Goal: Transaction & Acquisition: Obtain resource

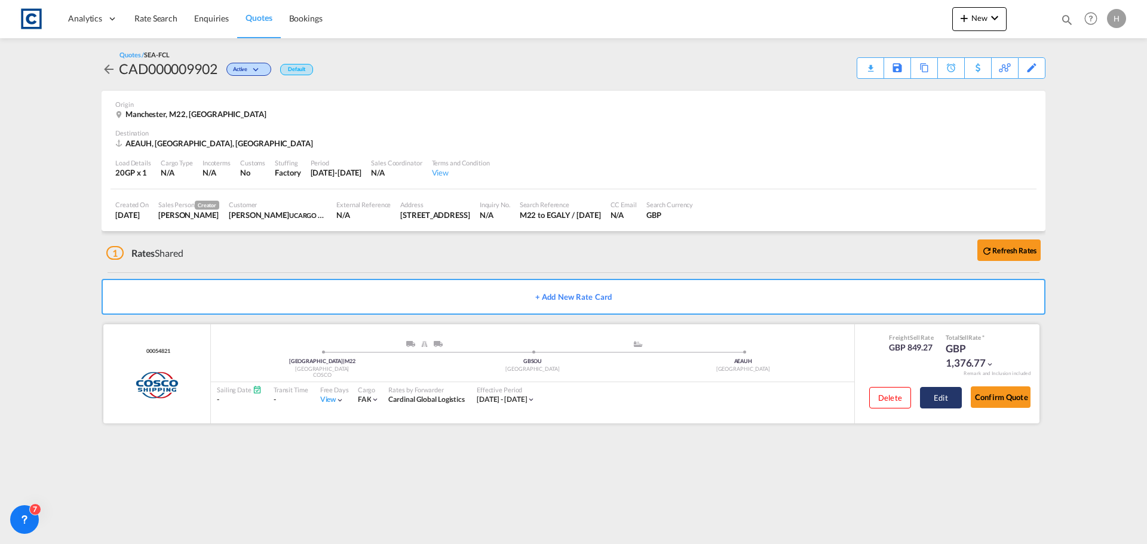
click at [941, 396] on button "Edit" at bounding box center [941, 398] width 42 height 22
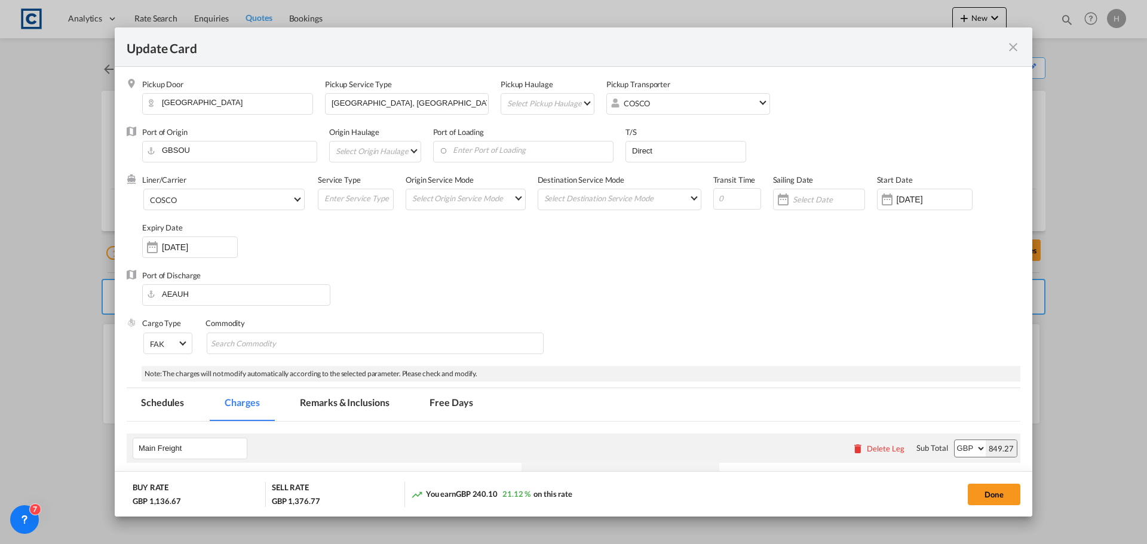
select select "per equipment"
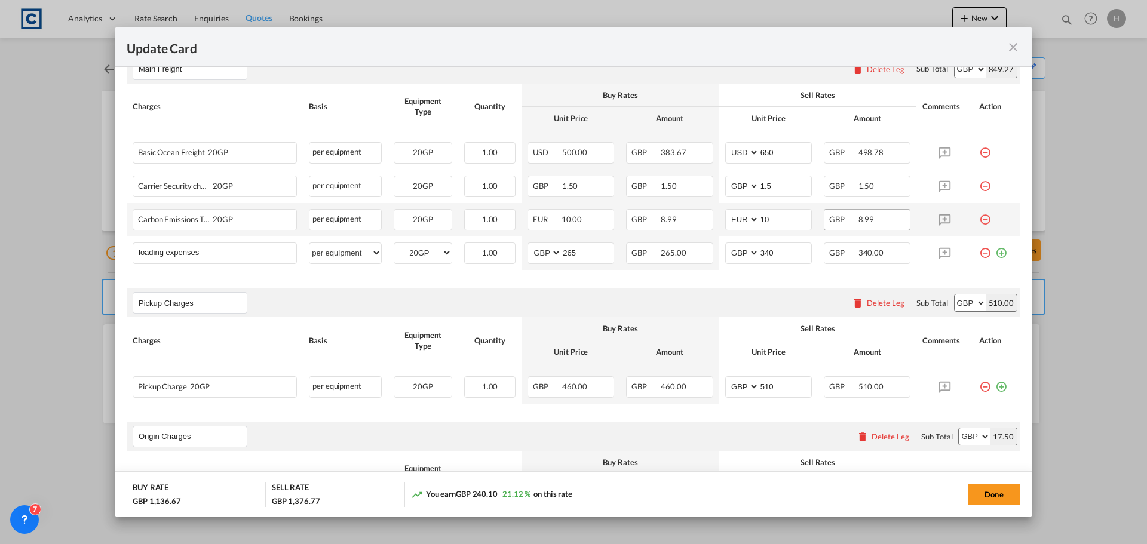
scroll to position [359, 0]
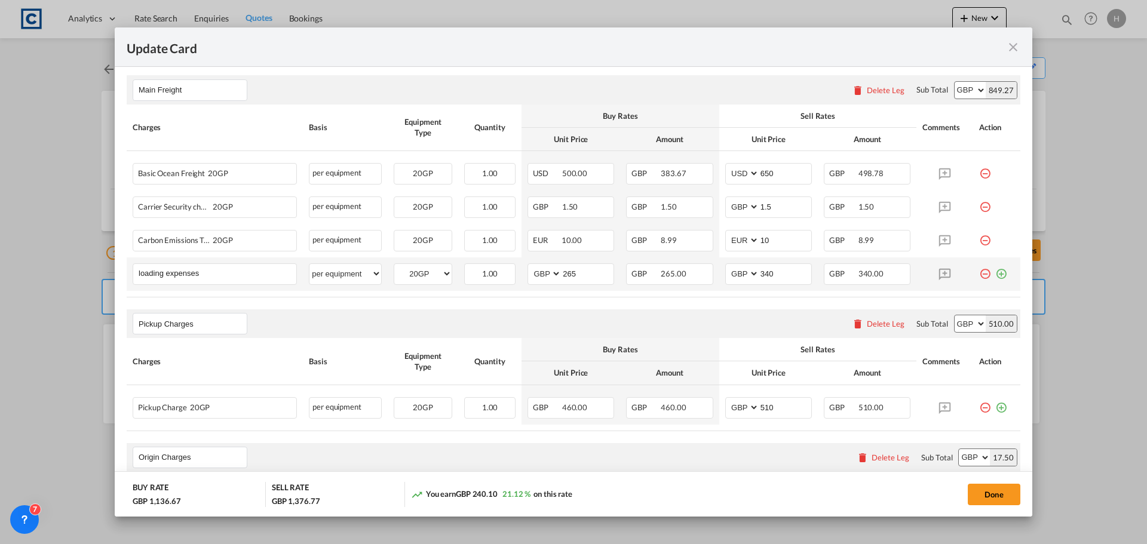
click at [996, 274] on md-icon "icon-plus-circle-outline green-400-fg" at bounding box center [1002, 270] width 12 height 12
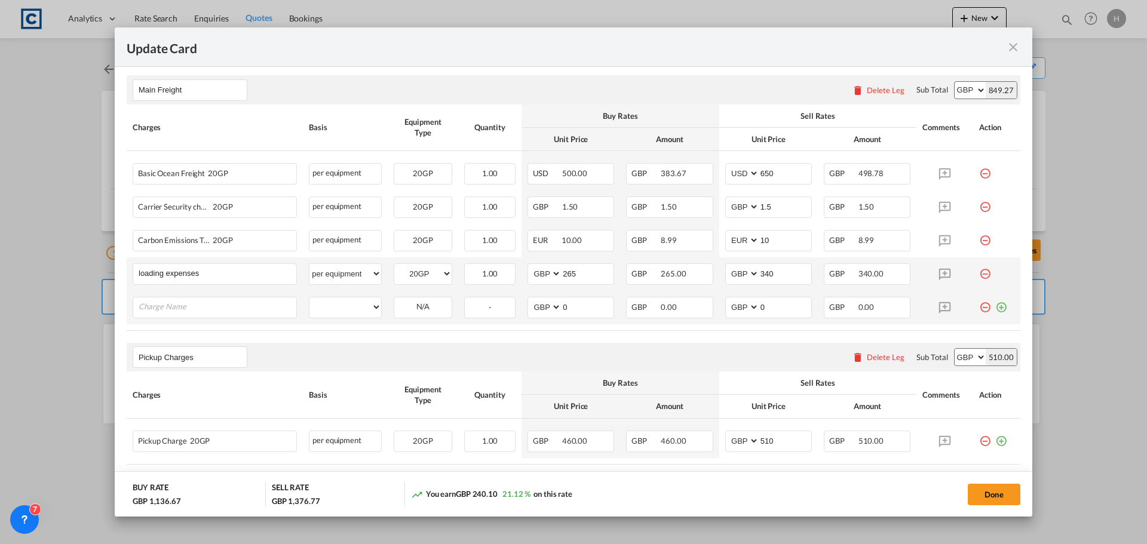
drag, startPoint x: 212, startPoint y: 313, endPoint x: 222, endPoint y: 320, distance: 12.1
click at [215, 314] on input "Charge Name" at bounding box center [218, 307] width 158 height 18
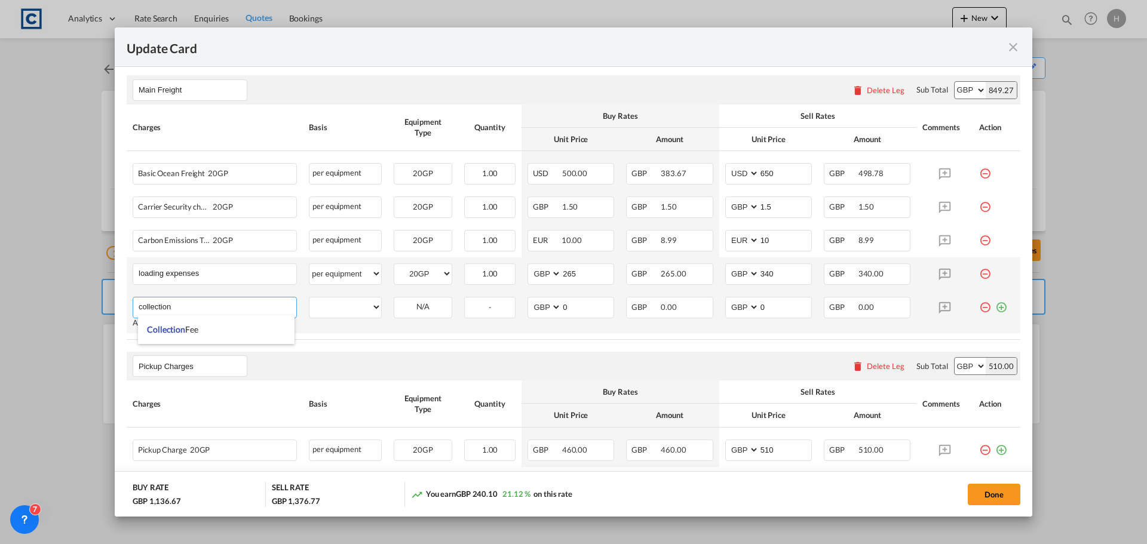
click at [222, 320] on li "Collection Fee" at bounding box center [216, 330] width 157 height 29
type input "Collection Fee"
select select "per equipment"
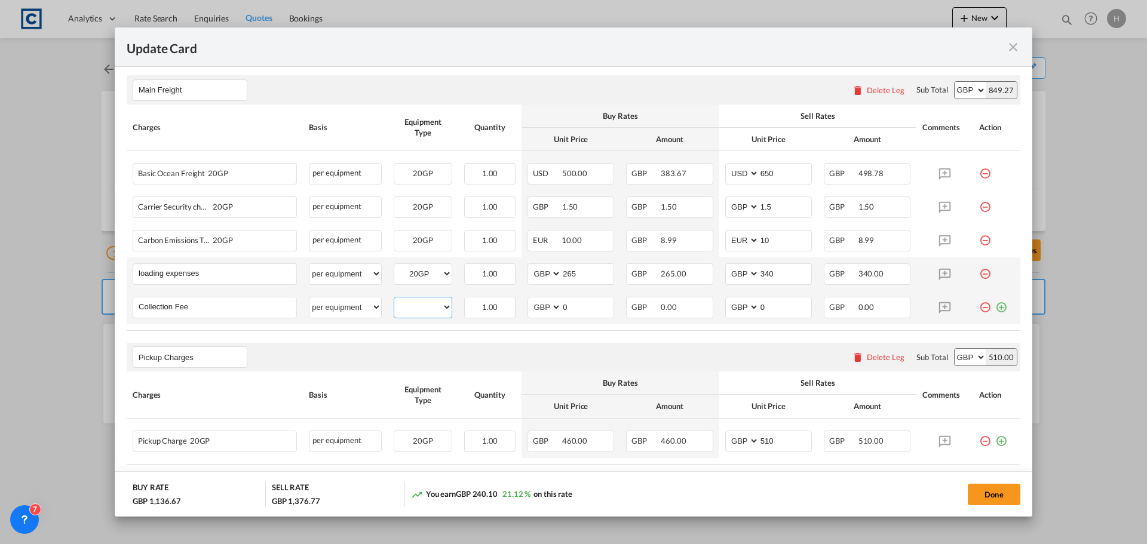
drag, startPoint x: 406, startPoint y: 304, endPoint x: 413, endPoint y: 304, distance: 6.6
click at [406, 304] on select "20GP" at bounding box center [422, 307] width 57 height 16
select select "20GP"
click at [394, 299] on select "20GP" at bounding box center [422, 307] width 57 height 16
click at [576, 307] on input "0" at bounding box center [588, 307] width 52 height 18
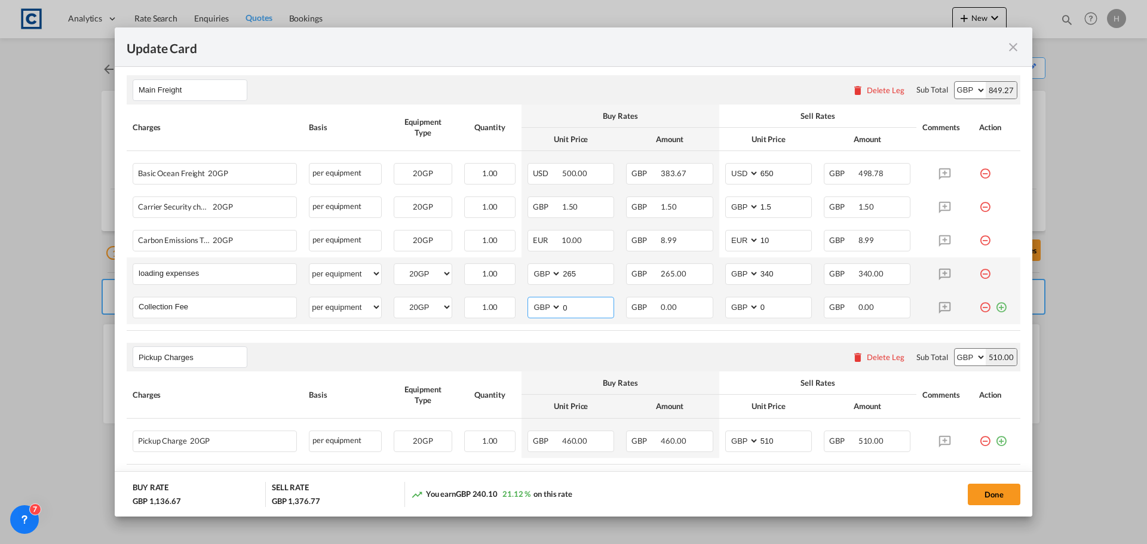
drag, startPoint x: 589, startPoint y: 308, endPoint x: 537, endPoint y: 308, distance: 52.6
click at [537, 308] on md-input-container "AED AFN ALL AMD ANG AOA ARS AUD AWG AZN BAM BBD BDT BGN BHD BIF BMD BND BOB BRL…" at bounding box center [571, 308] width 87 height 22
type input "850"
drag, startPoint x: 765, startPoint y: 310, endPoint x: 755, endPoint y: 310, distance: 10.2
click at [760, 310] on input "0" at bounding box center [786, 307] width 52 height 18
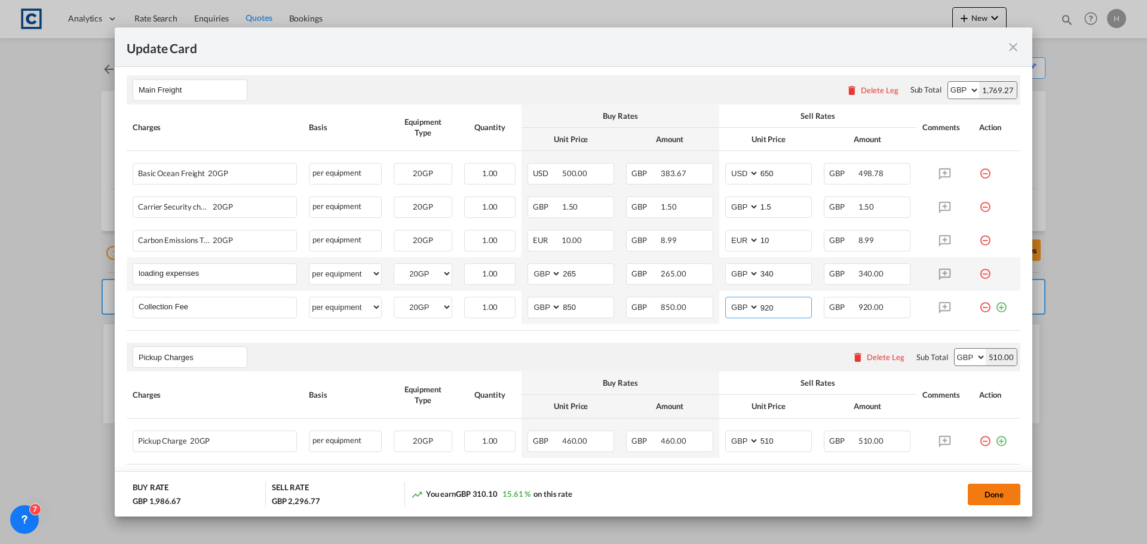
type input "920"
click at [990, 491] on button "Done" at bounding box center [994, 495] width 53 height 22
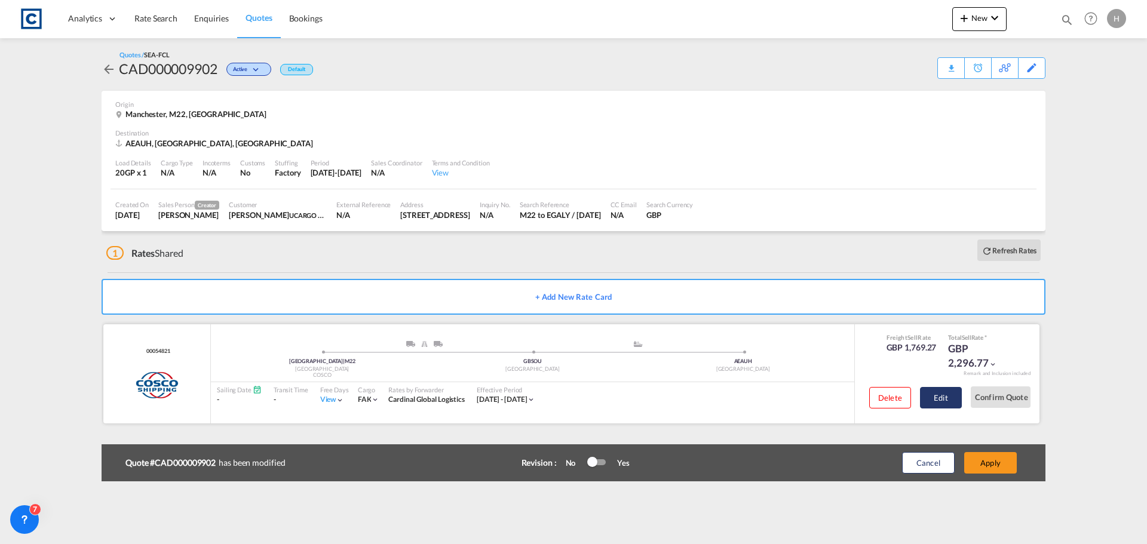
click at [936, 397] on button "Edit" at bounding box center [941, 398] width 42 height 22
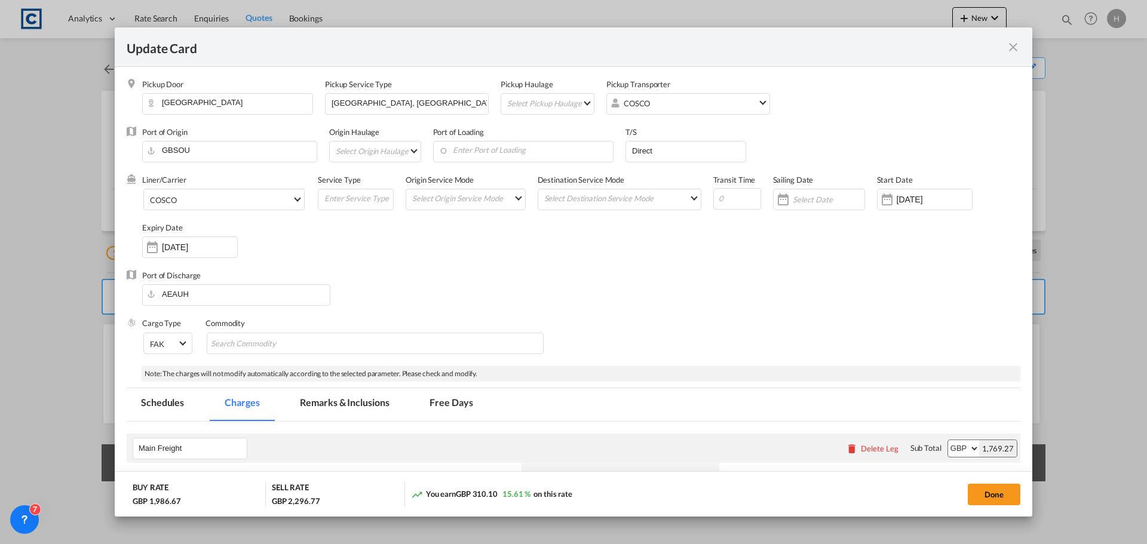
click at [221, 249] on input "[DATE]" at bounding box center [199, 248] width 75 height 10
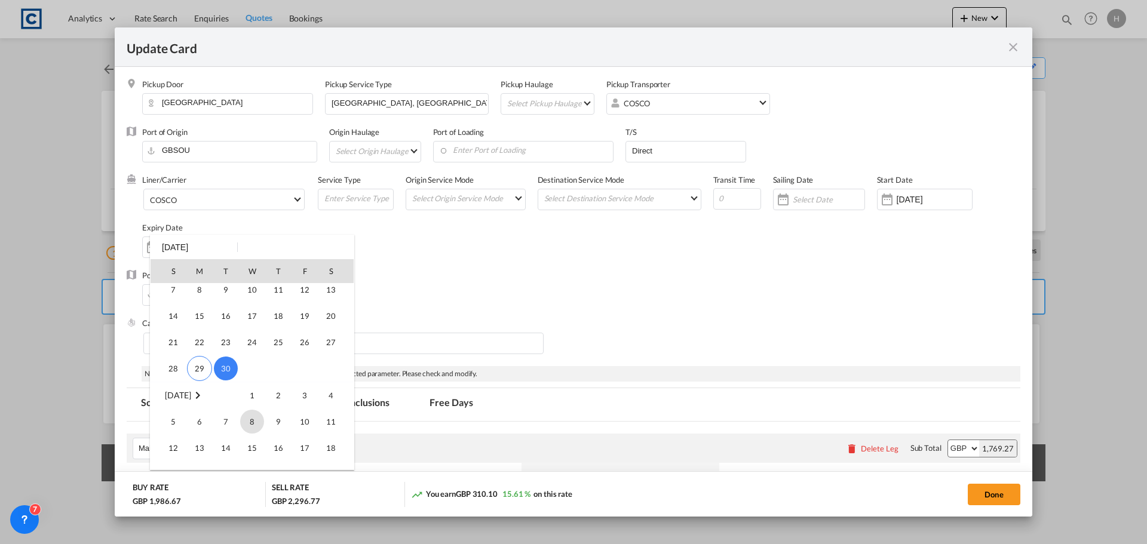
scroll to position [120, 0]
click at [256, 362] on span "8" at bounding box center [252, 362] width 24 height 24
type input "[DATE]"
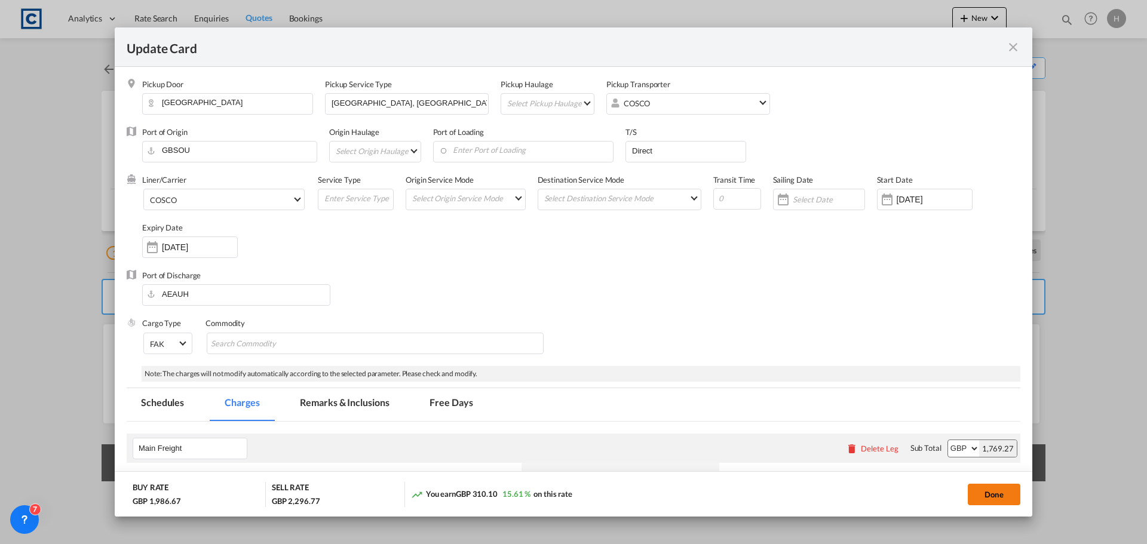
click at [996, 494] on button "Done" at bounding box center [994, 495] width 53 height 22
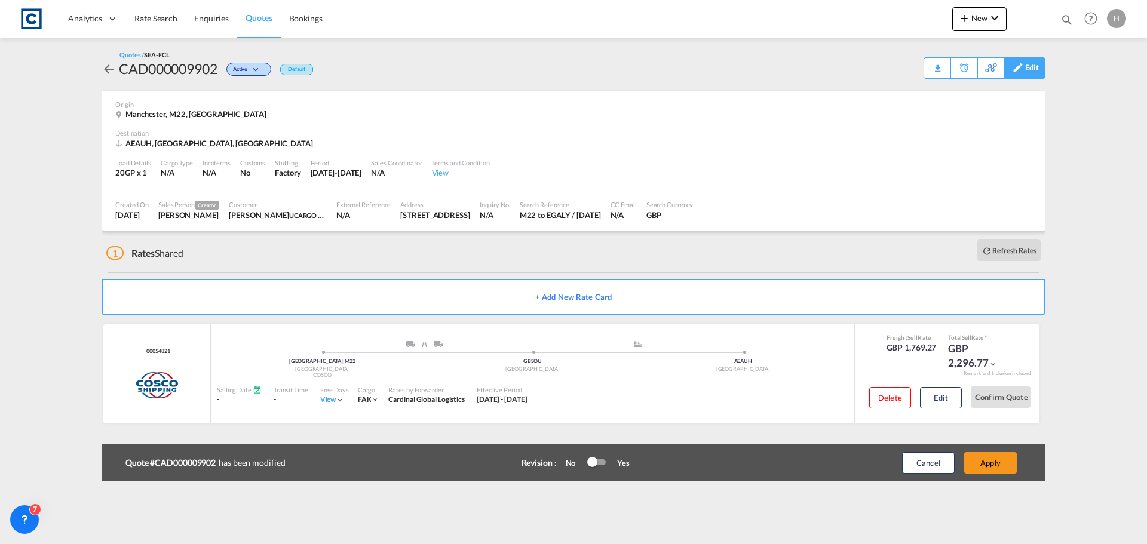
click at [1036, 71] on div "Edit" at bounding box center [1033, 68] width 14 height 20
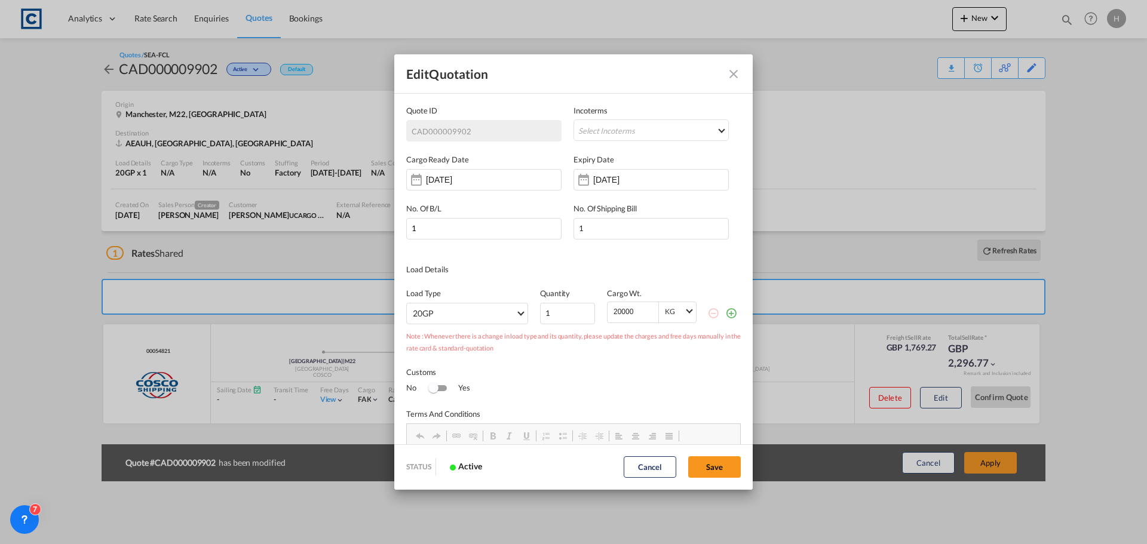
scroll to position [0, 0]
click at [510, 176] on div "[DATE]" at bounding box center [483, 180] width 155 height 22
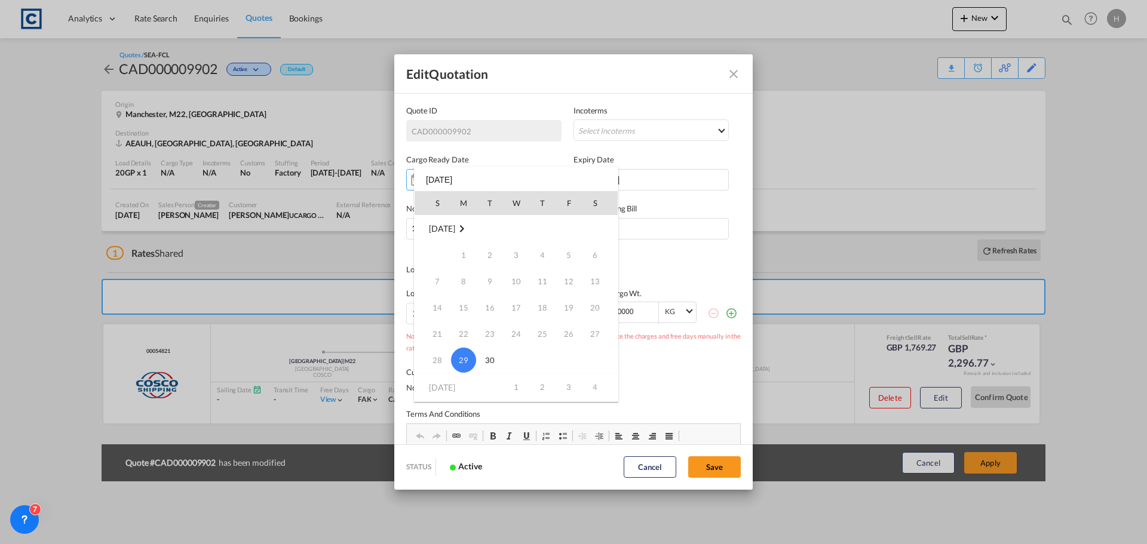
scroll to position [2, 0]
click at [466, 226] on md-icon "September 2025" at bounding box center [462, 227] width 14 height 14
click at [539, 234] on td "Oct" at bounding box center [542, 231] width 26 height 27
click at [544, 230] on td "Oct" at bounding box center [542, 231] width 26 height 27
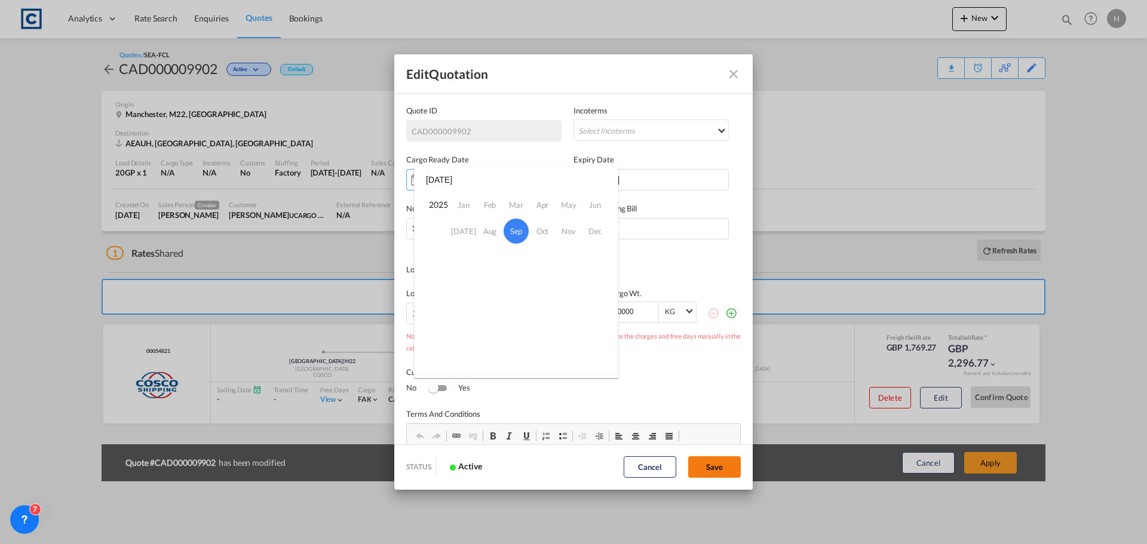
drag, startPoint x: 721, startPoint y: 470, endPoint x: 736, endPoint y: 464, distance: 16.3
click at [720, 470] on div at bounding box center [573, 272] width 1147 height 544
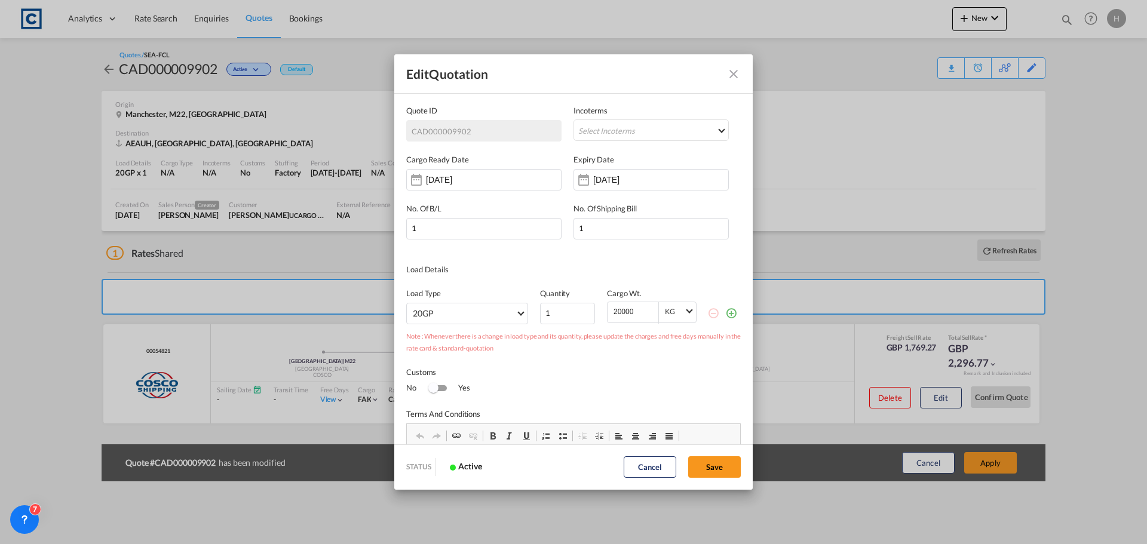
drag, startPoint x: 733, startPoint y: 76, endPoint x: 657, endPoint y: 101, distance: 80.5
click at [733, 75] on md-icon "Close dialog" at bounding box center [734, 74] width 14 height 14
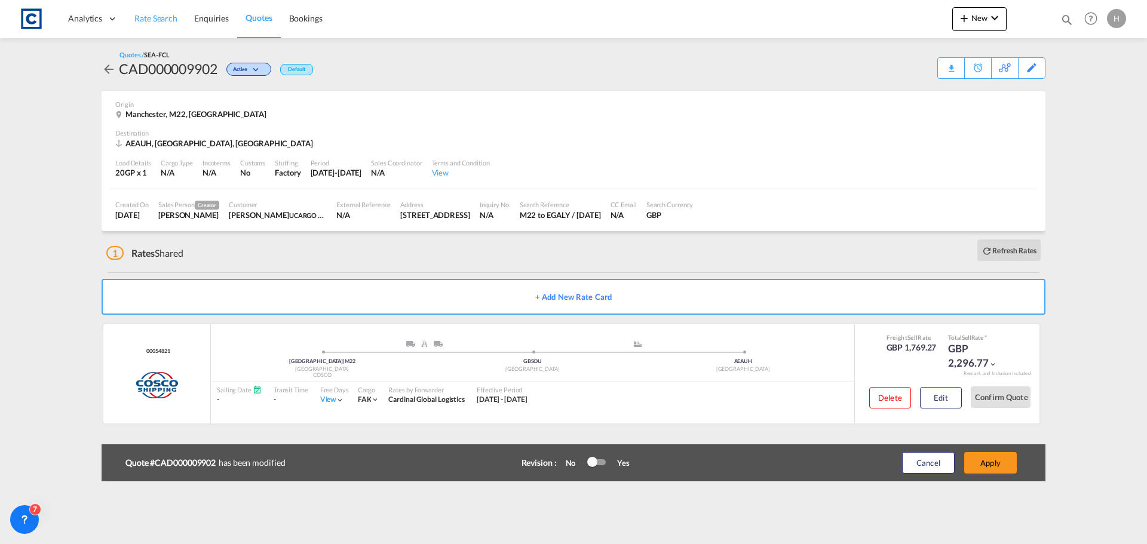
click at [174, 20] on span "Rate Search" at bounding box center [155, 18] width 43 height 10
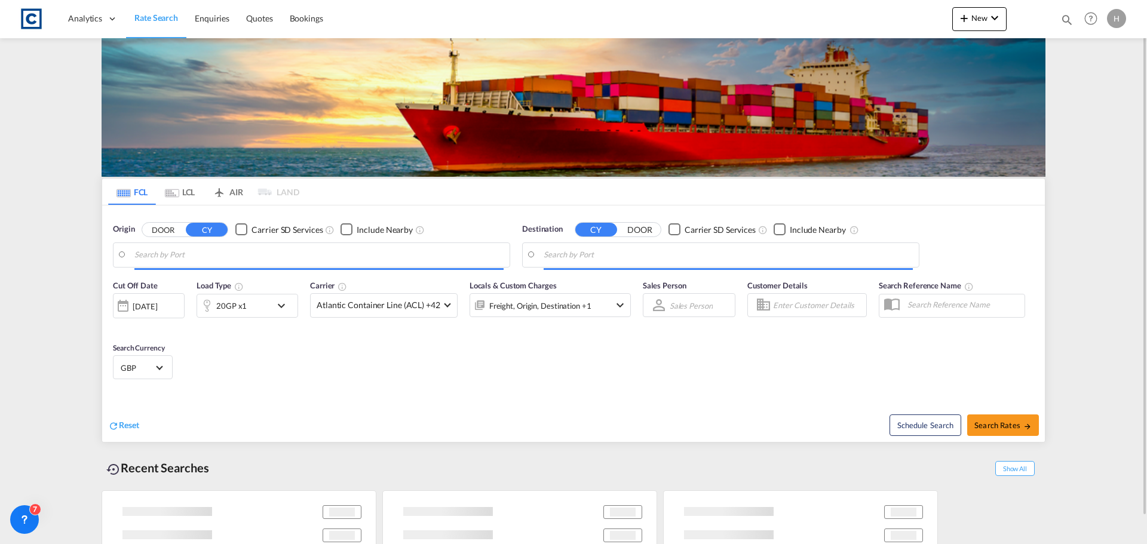
type input "GB-M22, [GEOGRAPHIC_DATA]"
type input "[GEOGRAPHIC_DATA], [GEOGRAPHIC_DATA]"
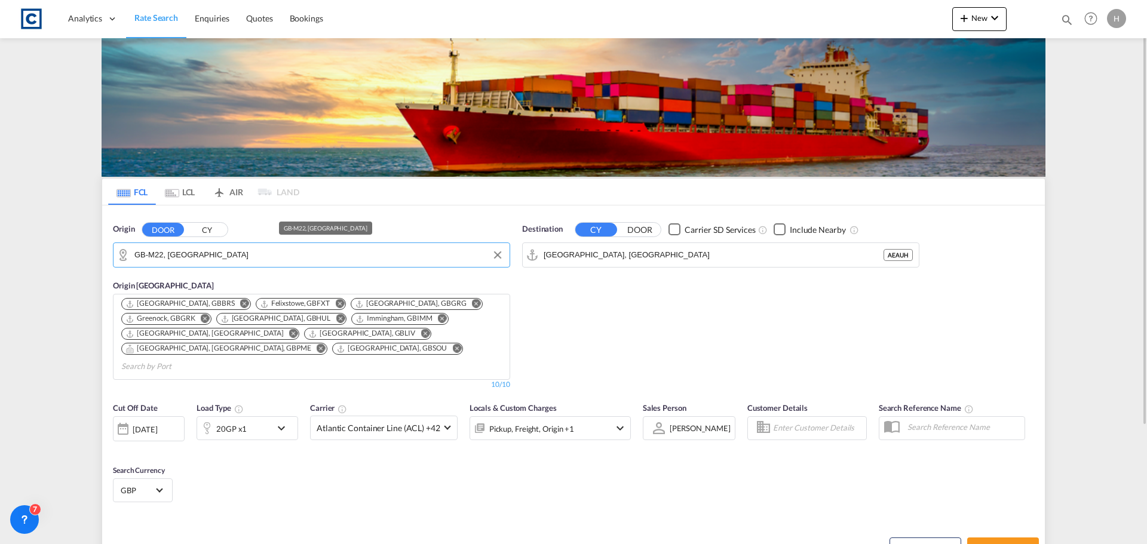
click at [230, 261] on input "GB-M22, [GEOGRAPHIC_DATA]" at bounding box center [318, 255] width 369 height 18
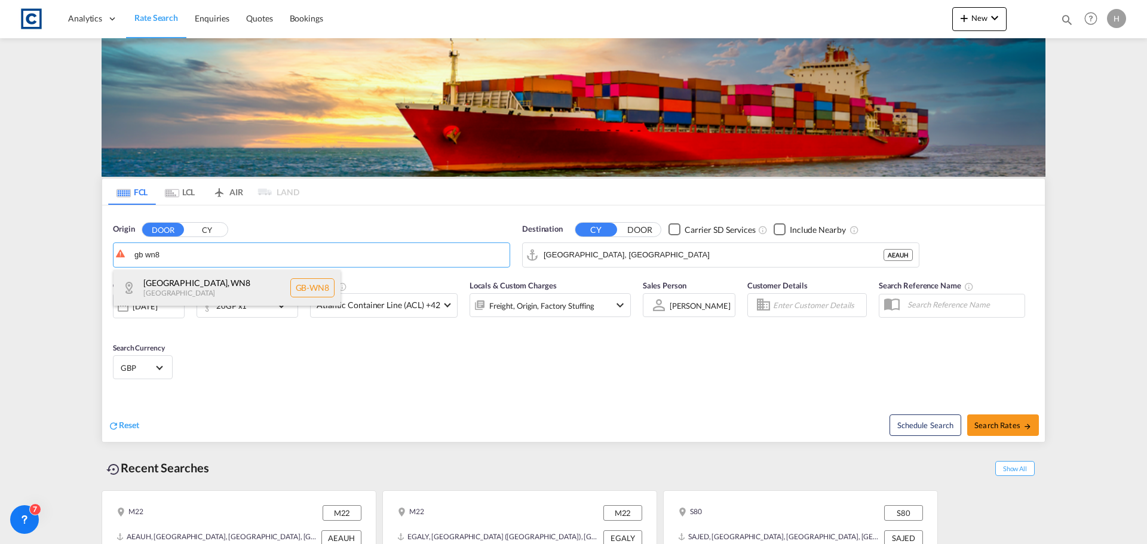
click at [263, 280] on div "[GEOGRAPHIC_DATA] [GEOGRAPHIC_DATA]-WN8" at bounding box center [227, 288] width 227 height 36
type input "GB-WN8, [GEOGRAPHIC_DATA]"
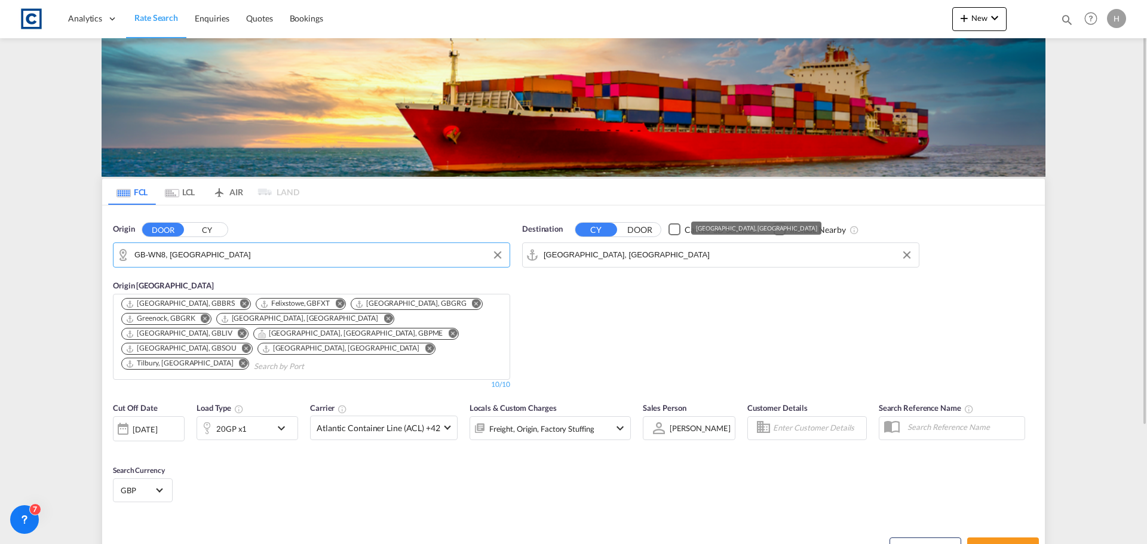
click at [607, 250] on input "[GEOGRAPHIC_DATA], [GEOGRAPHIC_DATA]" at bounding box center [728, 255] width 369 height 18
type input "skelmersdale"
drag, startPoint x: 610, startPoint y: 258, endPoint x: 544, endPoint y: 258, distance: 65.1
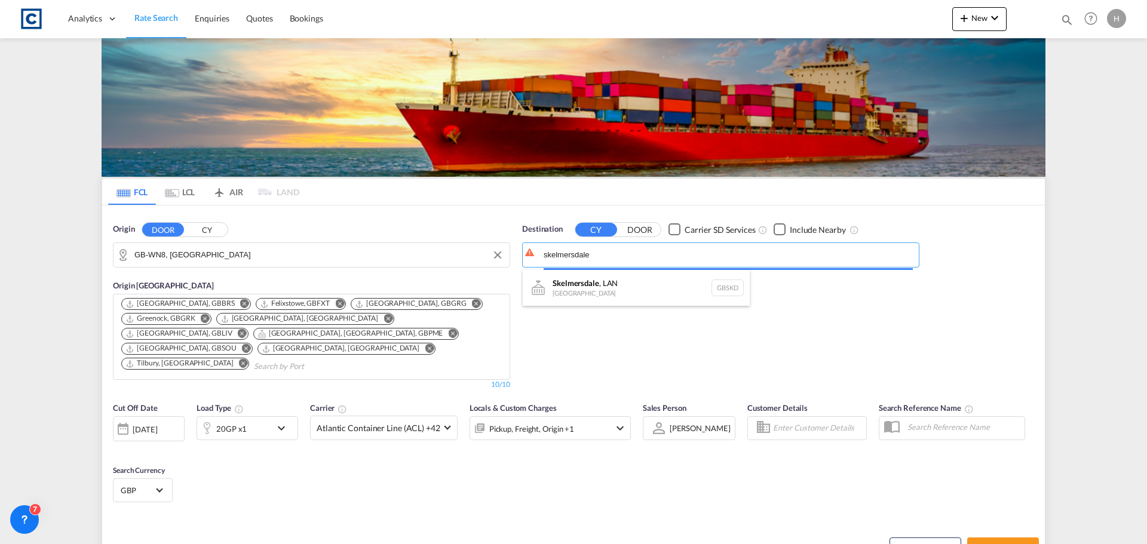
drag, startPoint x: 605, startPoint y: 258, endPoint x: 522, endPoint y: 261, distance: 82.5
click at [522, 261] on body "Analytics Dashboard Rate Search Enquiries Quotes Bookings" at bounding box center [573, 272] width 1147 height 544
drag, startPoint x: 608, startPoint y: 261, endPoint x: 620, endPoint y: 264, distance: 12.5
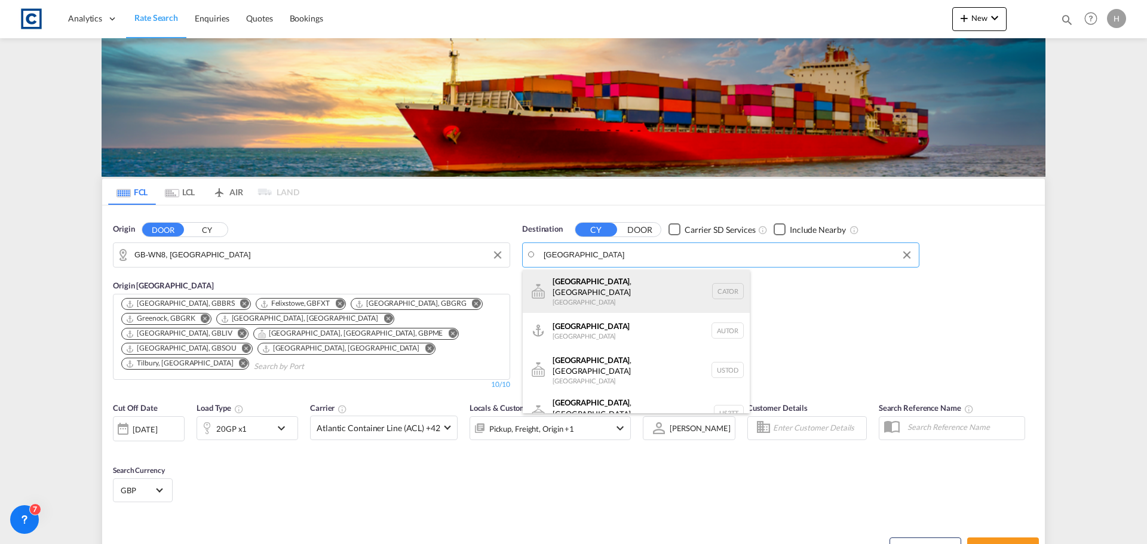
click at [622, 290] on div "[GEOGRAPHIC_DATA] , ON [GEOGRAPHIC_DATA] CATOR" at bounding box center [636, 291] width 227 height 43
type input "[GEOGRAPHIC_DATA], [GEOGRAPHIC_DATA], CATOR"
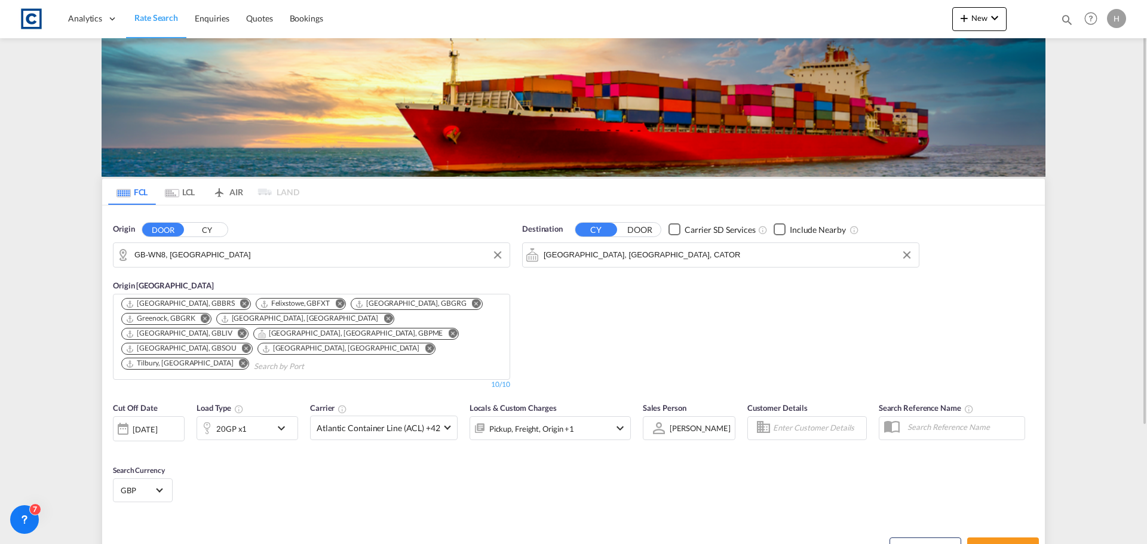
click at [240, 303] on md-icon "Remove" at bounding box center [244, 303] width 9 height 9
click at [433, 301] on md-icon "Remove" at bounding box center [437, 303] width 9 height 9
click at [281, 421] on md-icon "icon-chevron-down" at bounding box center [284, 428] width 20 height 14
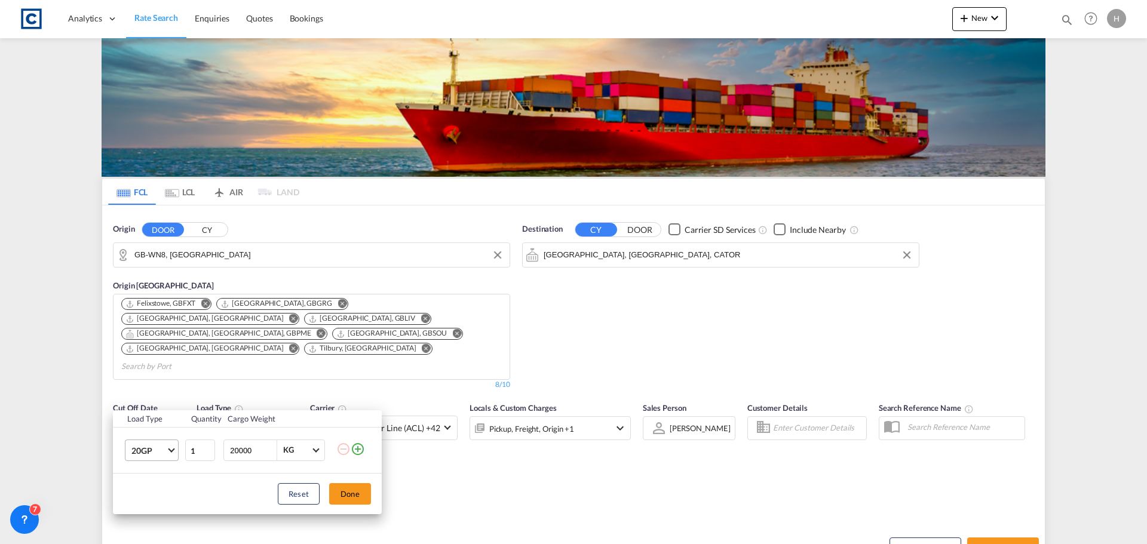
click at [169, 452] on md-select-value "20GP" at bounding box center [154, 450] width 48 height 20
drag, startPoint x: 165, startPoint y: 452, endPoint x: 345, endPoint y: 507, distance: 188.8
click at [169, 455] on md-option "40HC" at bounding box center [162, 457] width 81 height 29
drag, startPoint x: 350, startPoint y: 499, endPoint x: 507, endPoint y: 510, distance: 157.5
click at [350, 498] on button "Done" at bounding box center [350, 494] width 42 height 22
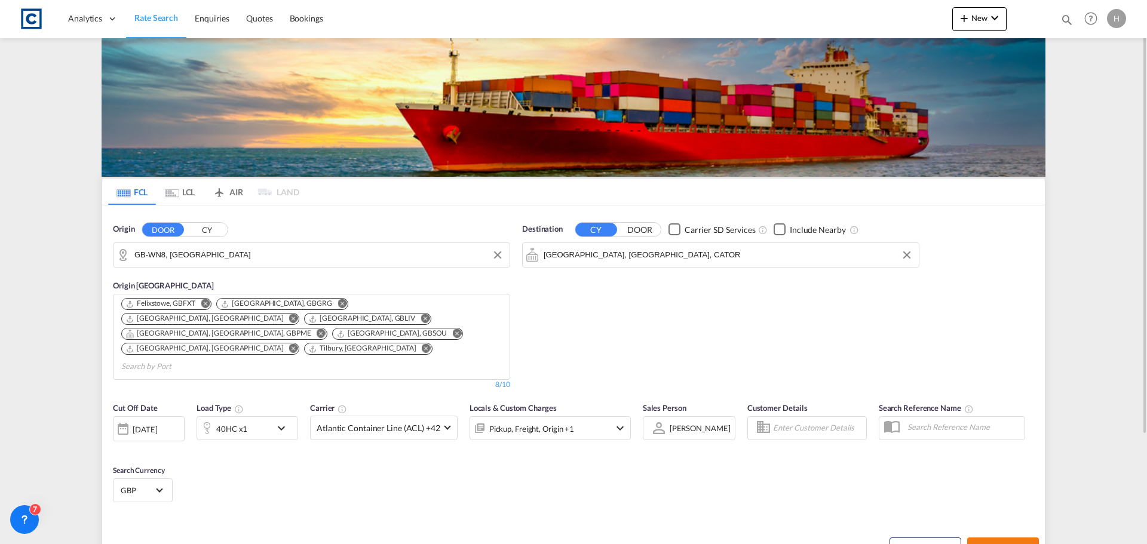
click at [1017, 544] on span "Search Rates" at bounding box center [1003, 549] width 57 height 10
type input "WN8 to CATOR / [DATE]"
